Goal: Information Seeking & Learning: Learn about a topic

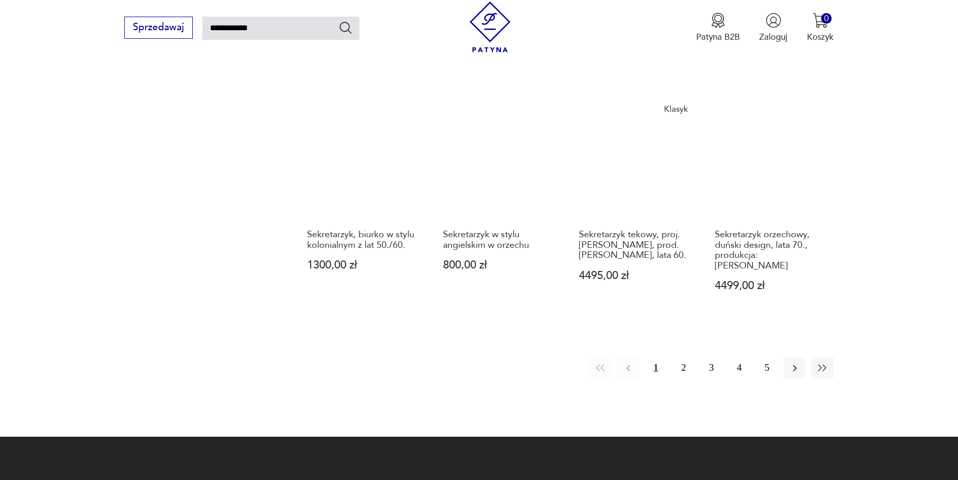
scroll to position [914, 0]
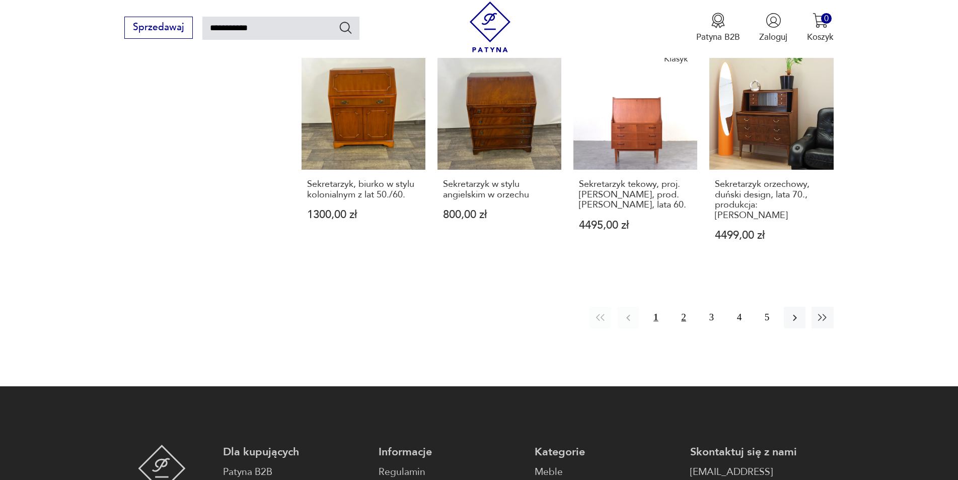
click at [679, 307] on button "2" at bounding box center [684, 318] width 22 height 22
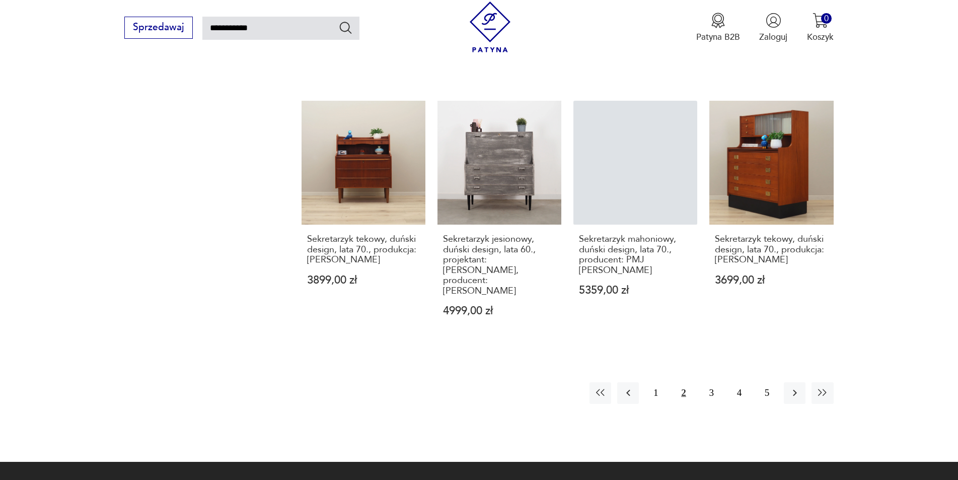
scroll to position [864, 0]
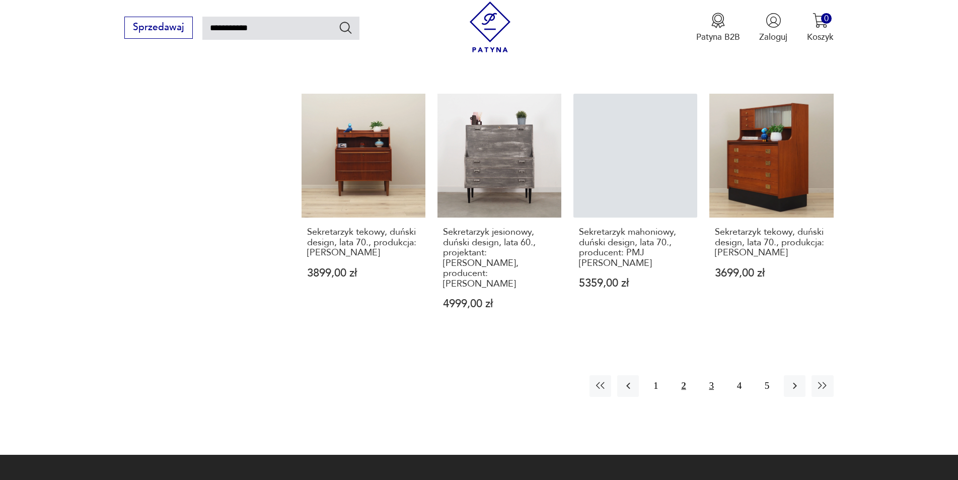
click at [710, 375] on button "3" at bounding box center [712, 386] width 22 height 22
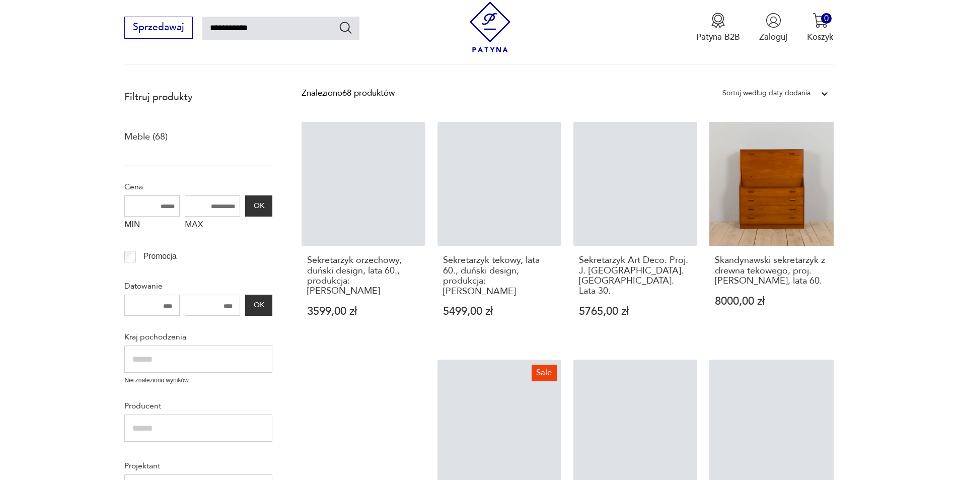
scroll to position [108, 0]
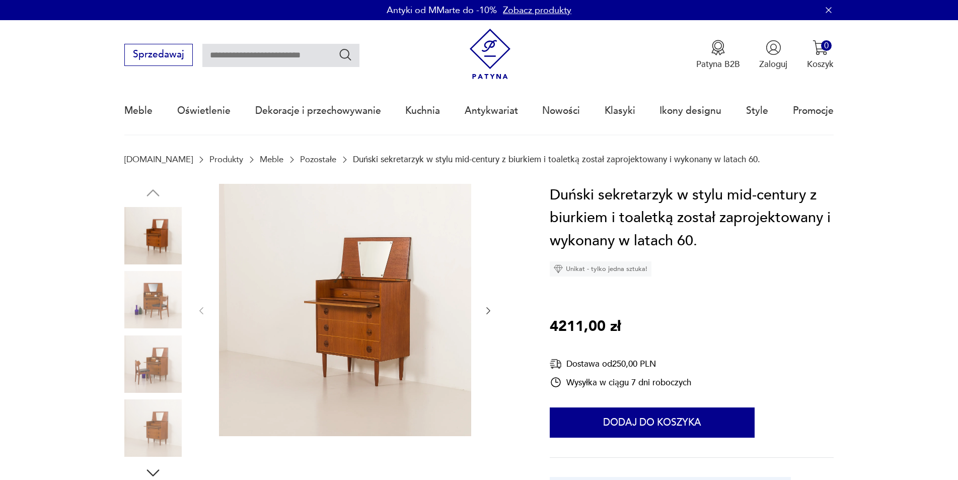
click at [162, 238] on img at bounding box center [152, 235] width 57 height 57
click at [377, 288] on img at bounding box center [345, 310] width 252 height 252
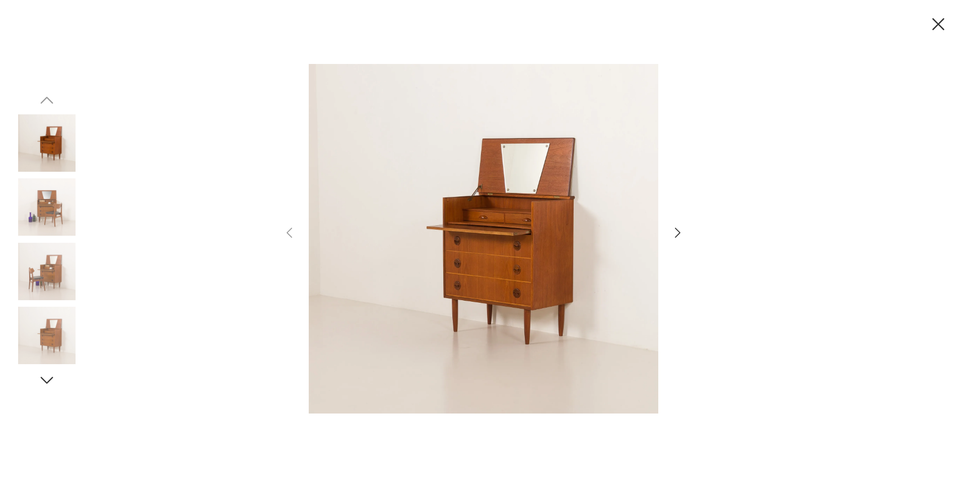
click at [678, 233] on icon "button" at bounding box center [677, 233] width 15 height 15
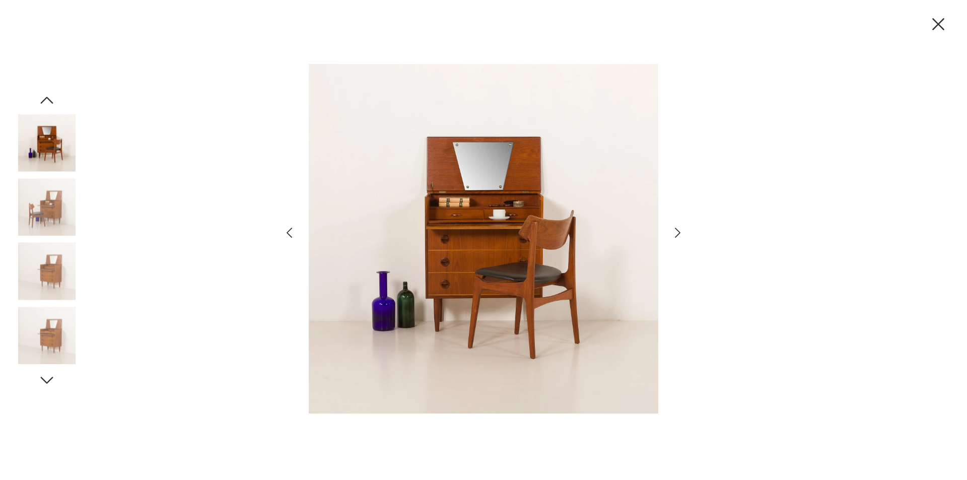
click at [678, 233] on icon "button" at bounding box center [677, 233] width 15 height 15
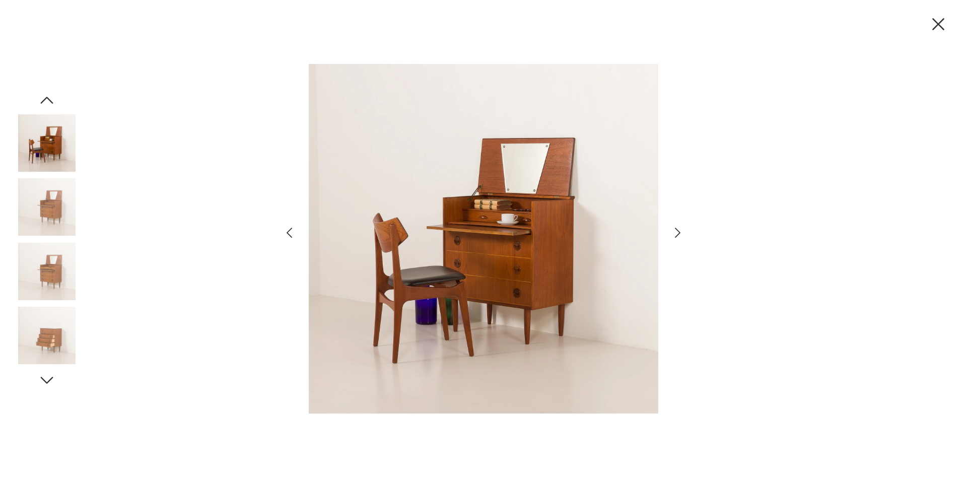
click at [678, 233] on icon "button" at bounding box center [677, 233] width 15 height 15
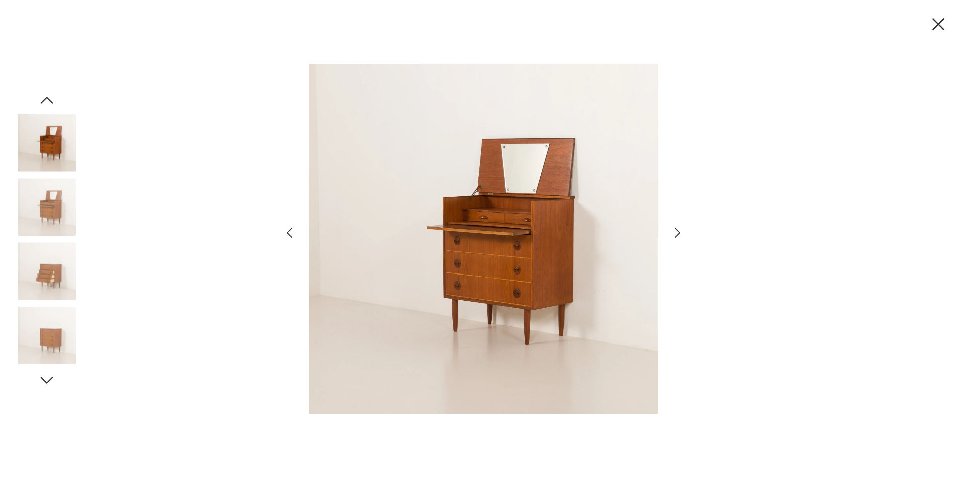
click at [678, 233] on icon "button" at bounding box center [677, 233] width 15 height 15
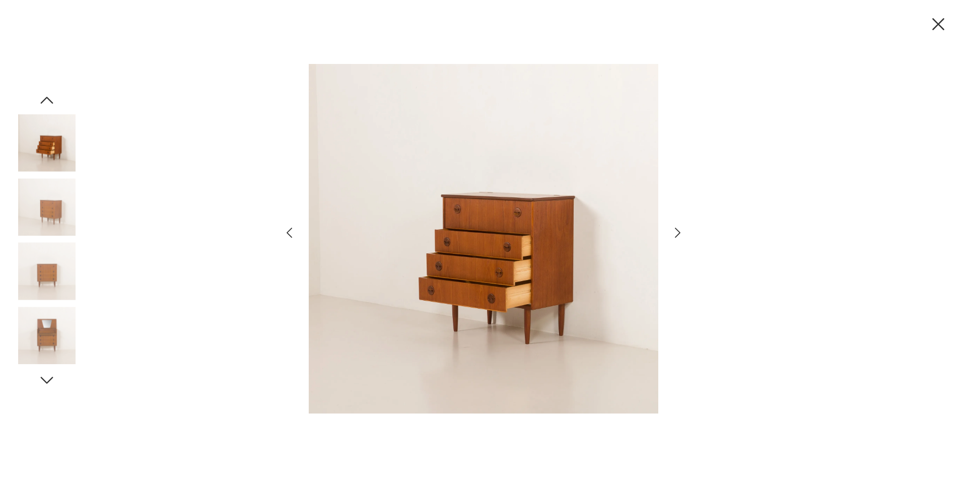
click at [678, 233] on icon "button" at bounding box center [677, 233] width 15 height 15
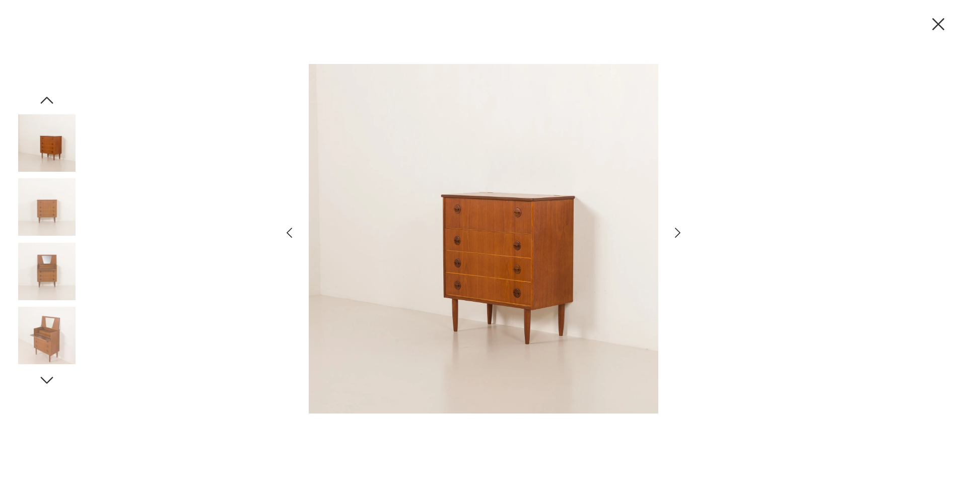
click at [678, 232] on icon "button" at bounding box center [677, 233] width 15 height 15
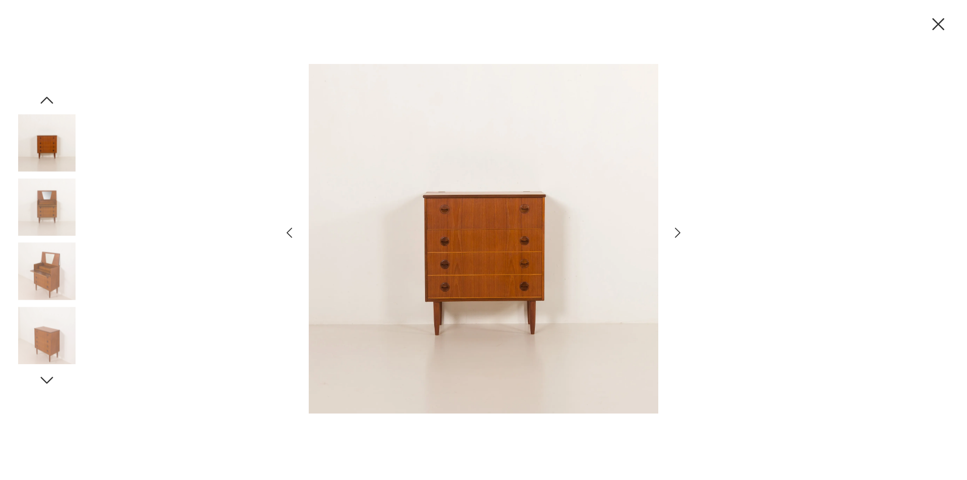
click at [678, 232] on icon "button" at bounding box center [677, 233] width 15 height 15
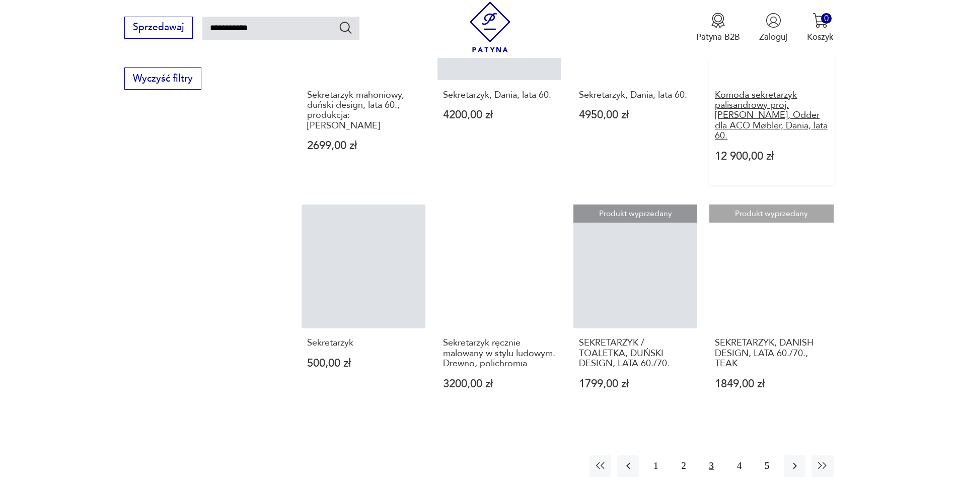
scroll to position [856, 0]
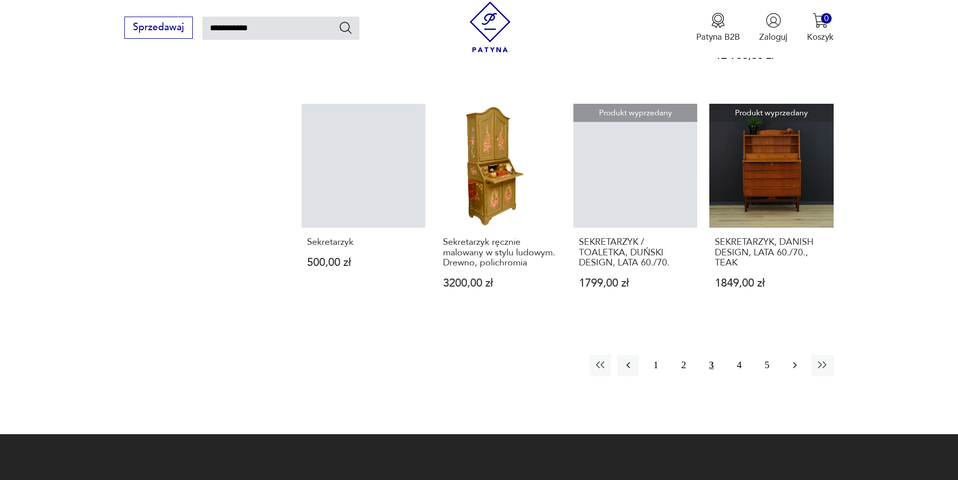
click at [795, 361] on icon "button" at bounding box center [795, 365] width 12 height 12
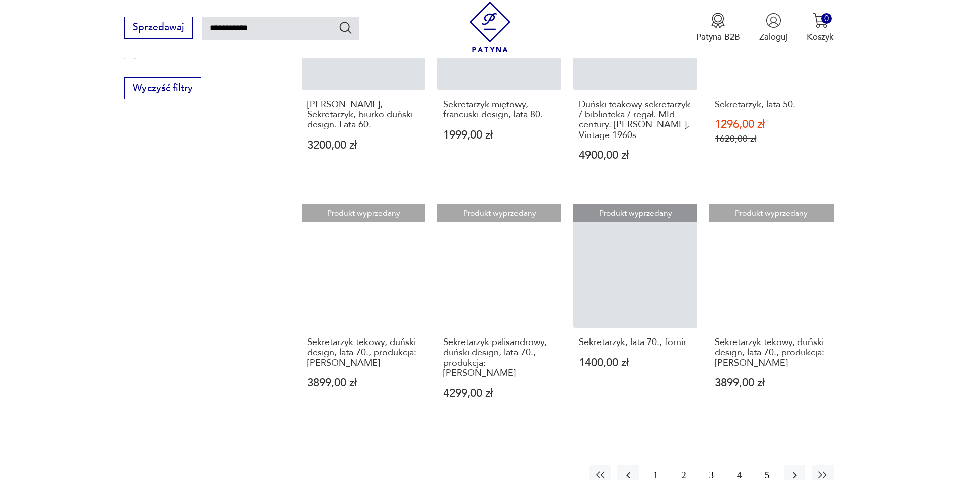
scroll to position [914, 0]
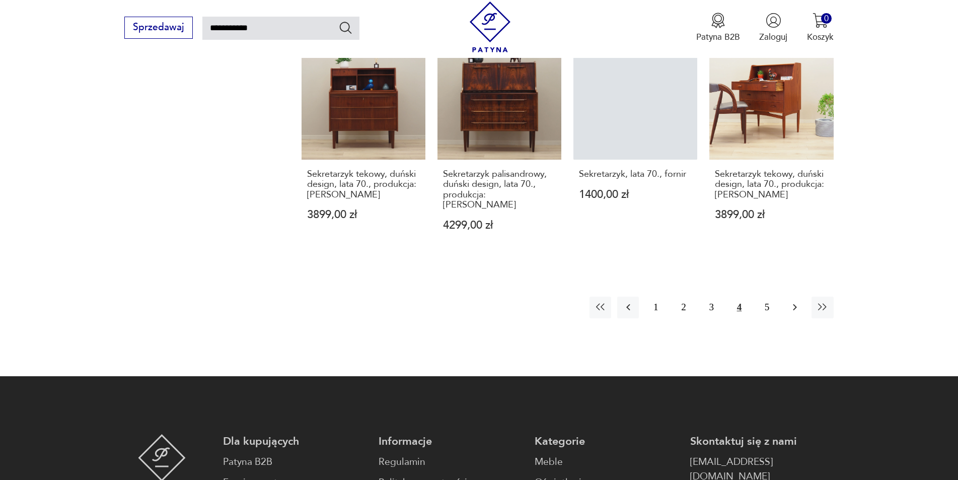
click at [797, 301] on icon "button" at bounding box center [795, 307] width 12 height 12
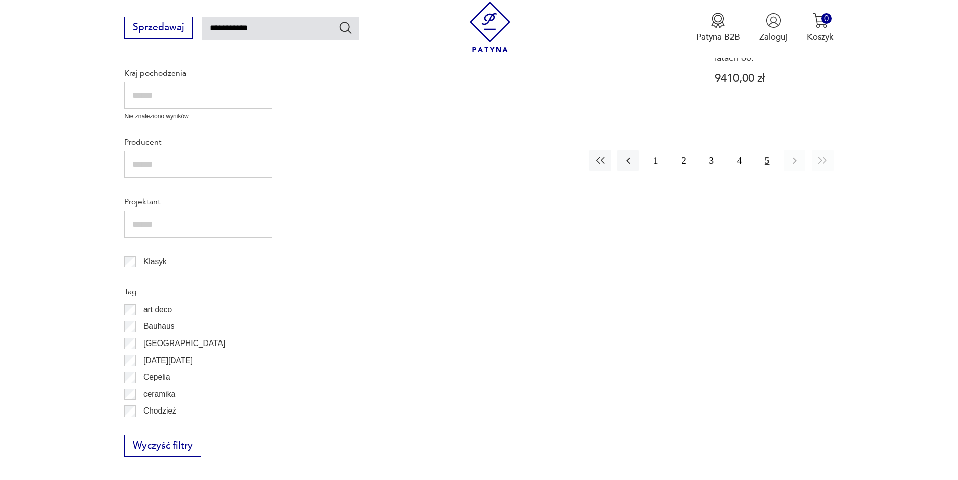
scroll to position [410, 0]
